Goal: Task Accomplishment & Management: Manage account settings

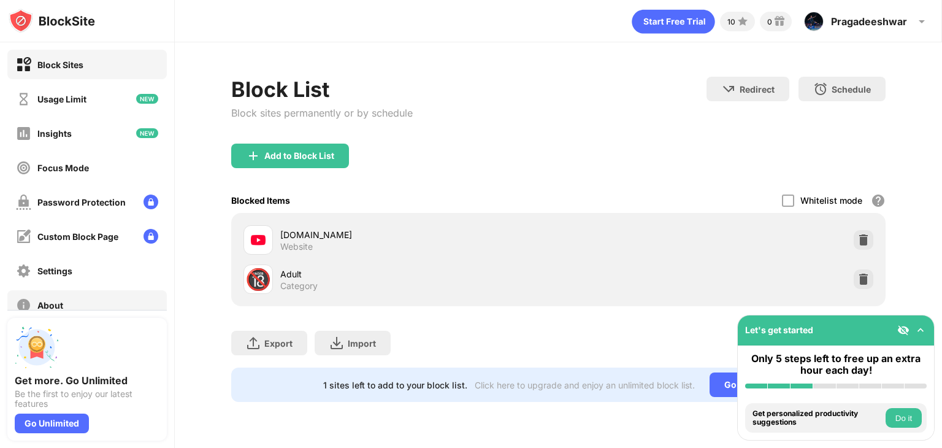
scroll to position [91, 0]
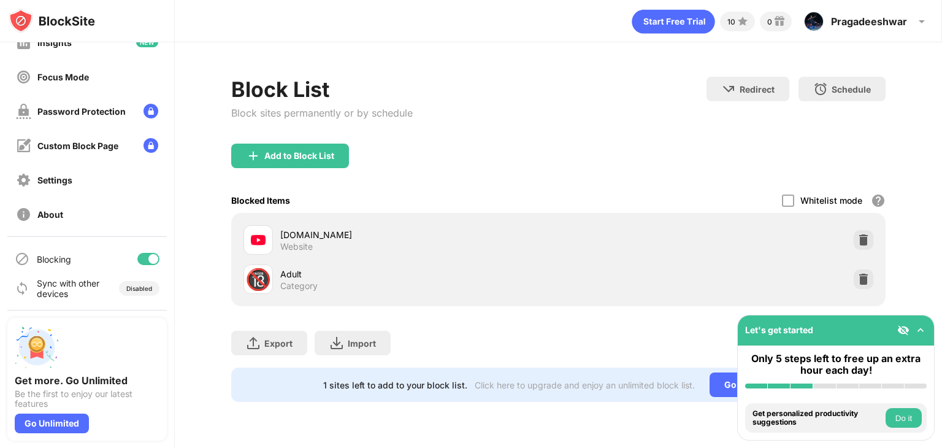
click at [150, 259] on div "Blocking" at bounding box center [86, 258] width 159 height 29
click at [148, 258] on div at bounding box center [153, 259] width 10 height 10
